Goal: Check status: Check status

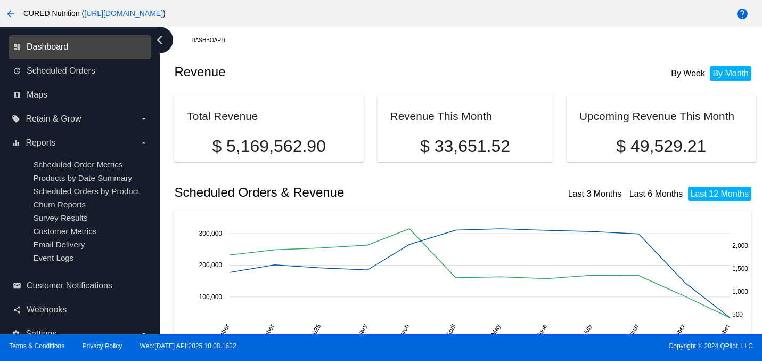
click at [40, 48] on span "Dashboard" at bounding box center [48, 47] width 42 height 10
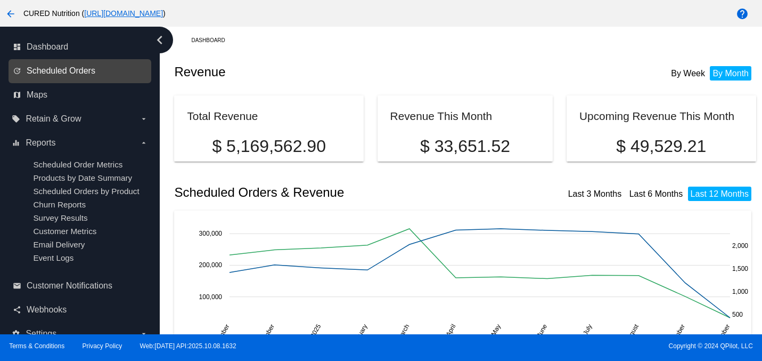
click at [62, 75] on span "Scheduled Orders" at bounding box center [61, 71] width 69 height 10
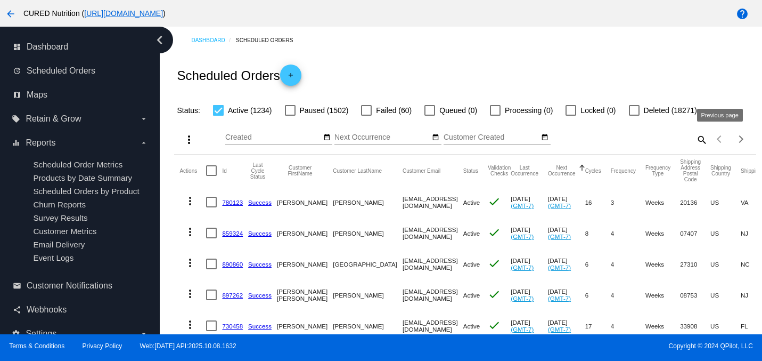
click at [700, 142] on mat-icon "search" at bounding box center [701, 139] width 13 height 17
click at [685, 141] on input "Search" at bounding box center [635, 137] width 145 height 9
type input "983429"
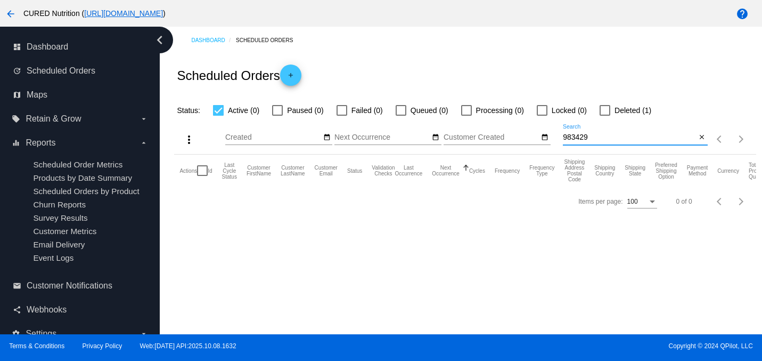
click at [600, 113] on div at bounding box center [605, 110] width 11 height 11
click at [605, 116] on input "Deleted (1)" at bounding box center [605, 116] width 1 height 1
checkbox input "true"
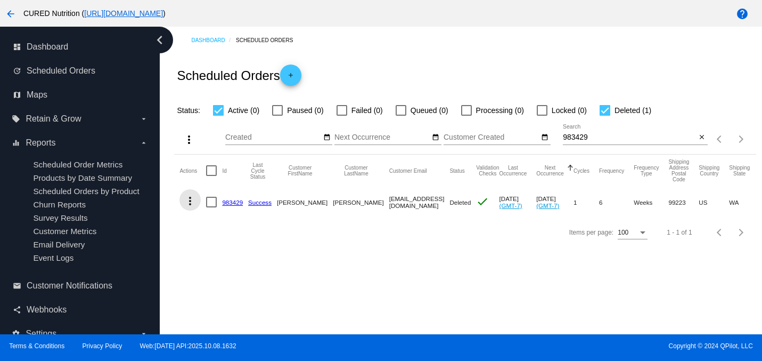
click at [194, 201] on mat-icon "more_vert" at bounding box center [190, 200] width 13 height 13
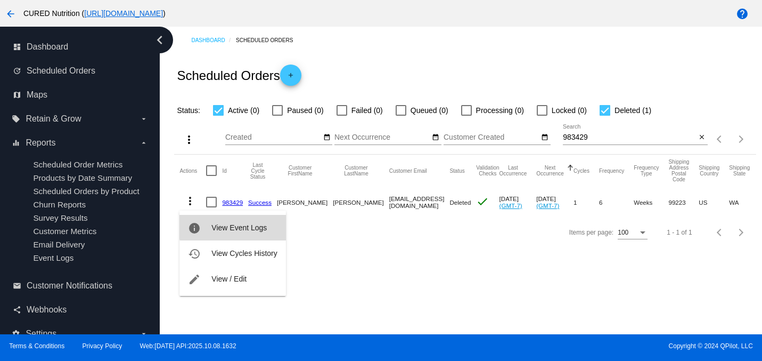
click at [238, 225] on span "View Event Logs" at bounding box center [239, 227] width 55 height 9
